Goal: Use online tool/utility: Use online tool/utility

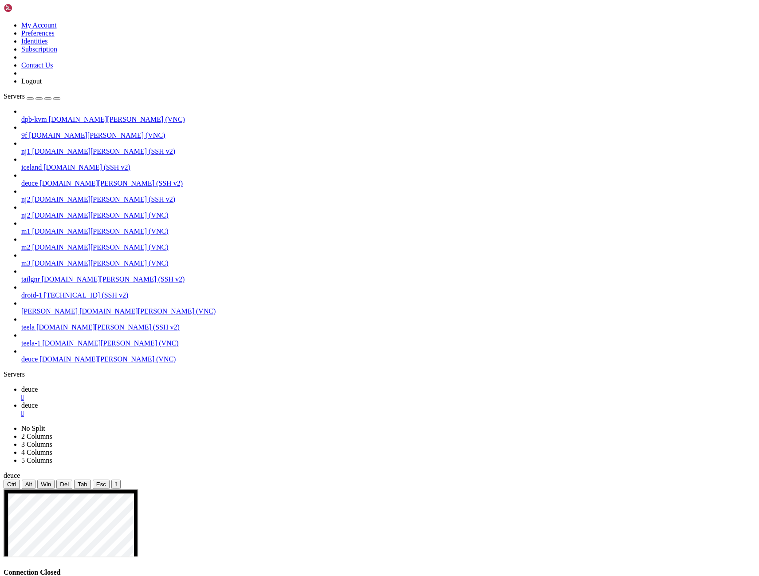
scroll to position [4, 1]
click at [57, 99] on icon "button" at bounding box center [57, 99] width 0 height 0
